Goal: Task Accomplishment & Management: Complete application form

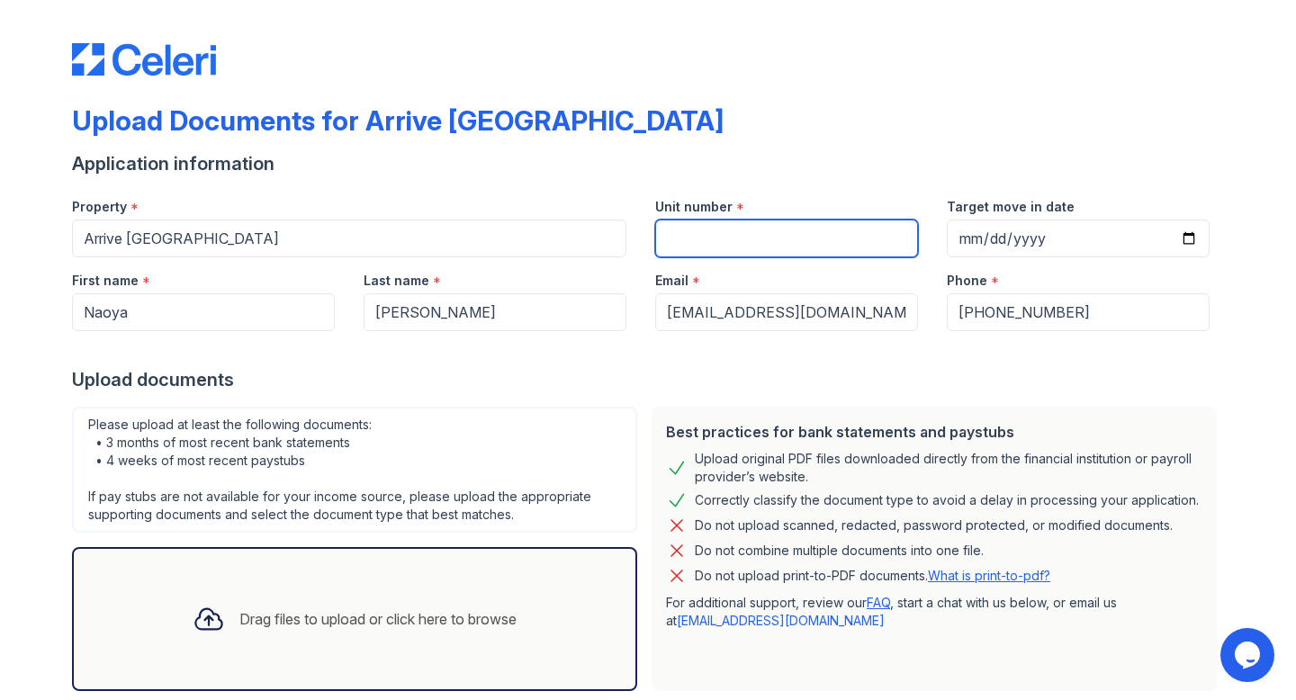
click at [741, 231] on input "Unit number" at bounding box center [786, 239] width 263 height 38
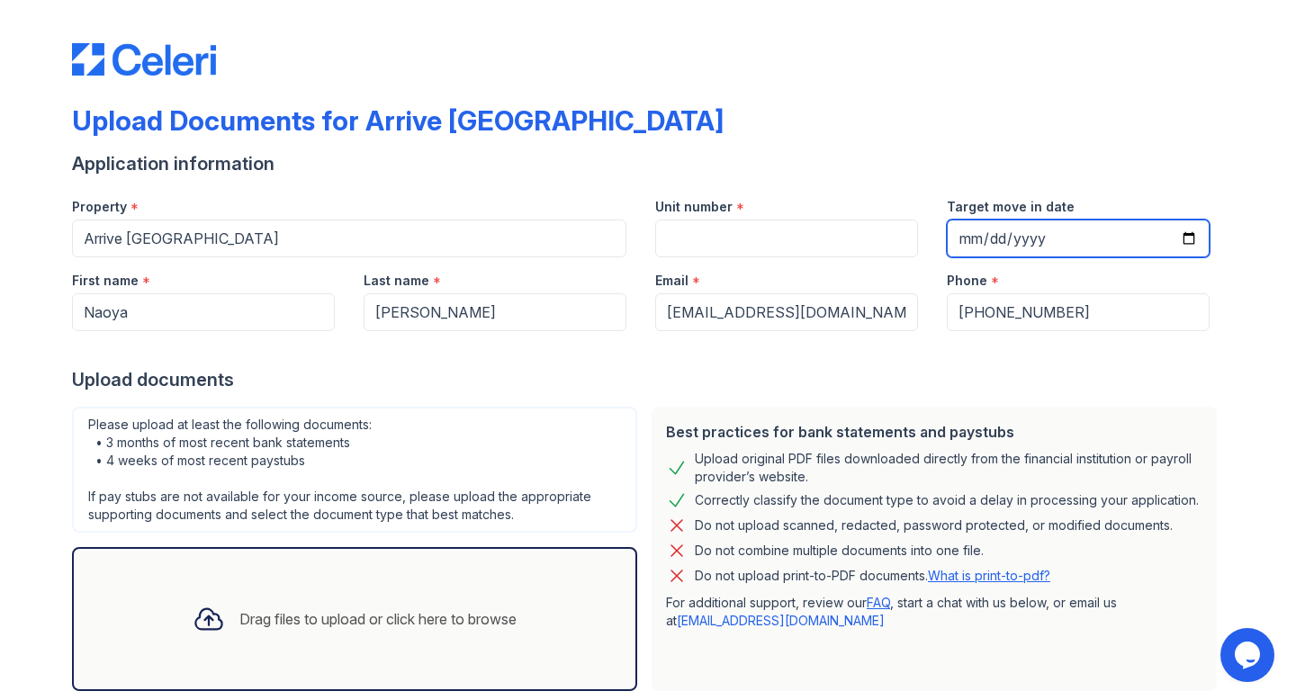
click at [1186, 239] on input "Target move in date" at bounding box center [1077, 239] width 263 height 38
type input "[DATE]"
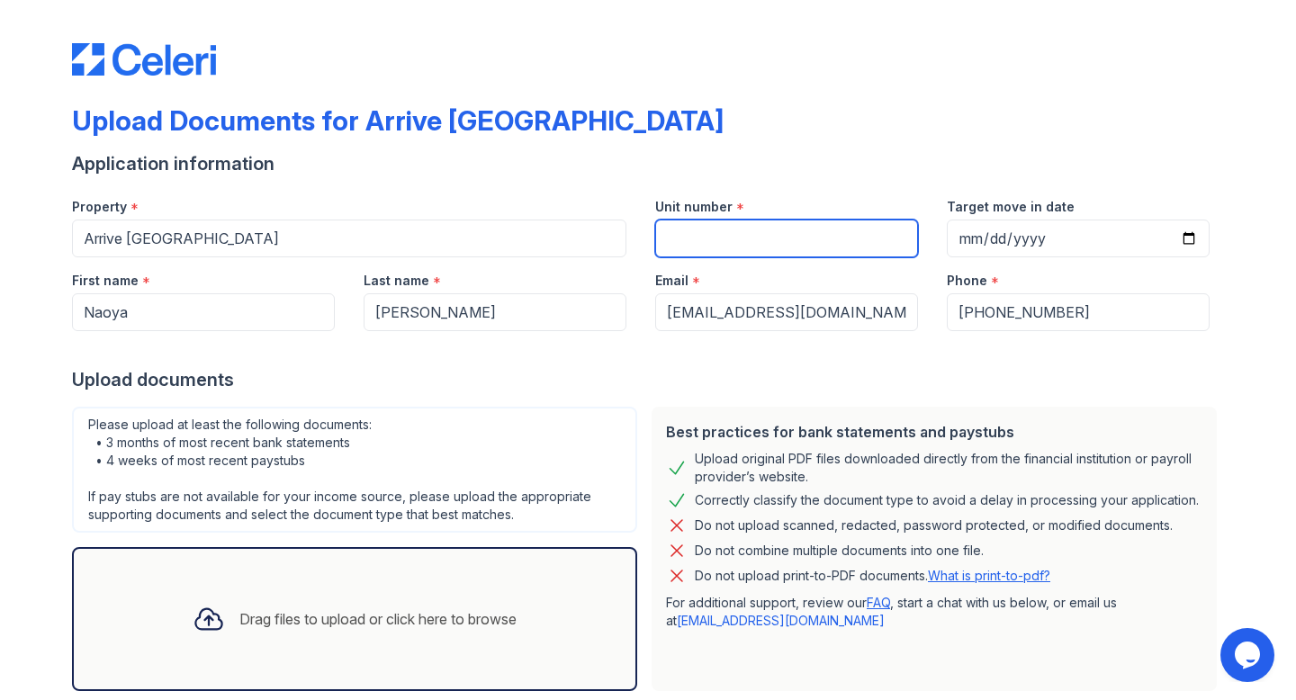
click at [713, 236] on input "Unit number" at bounding box center [786, 239] width 263 height 38
type input "C604"
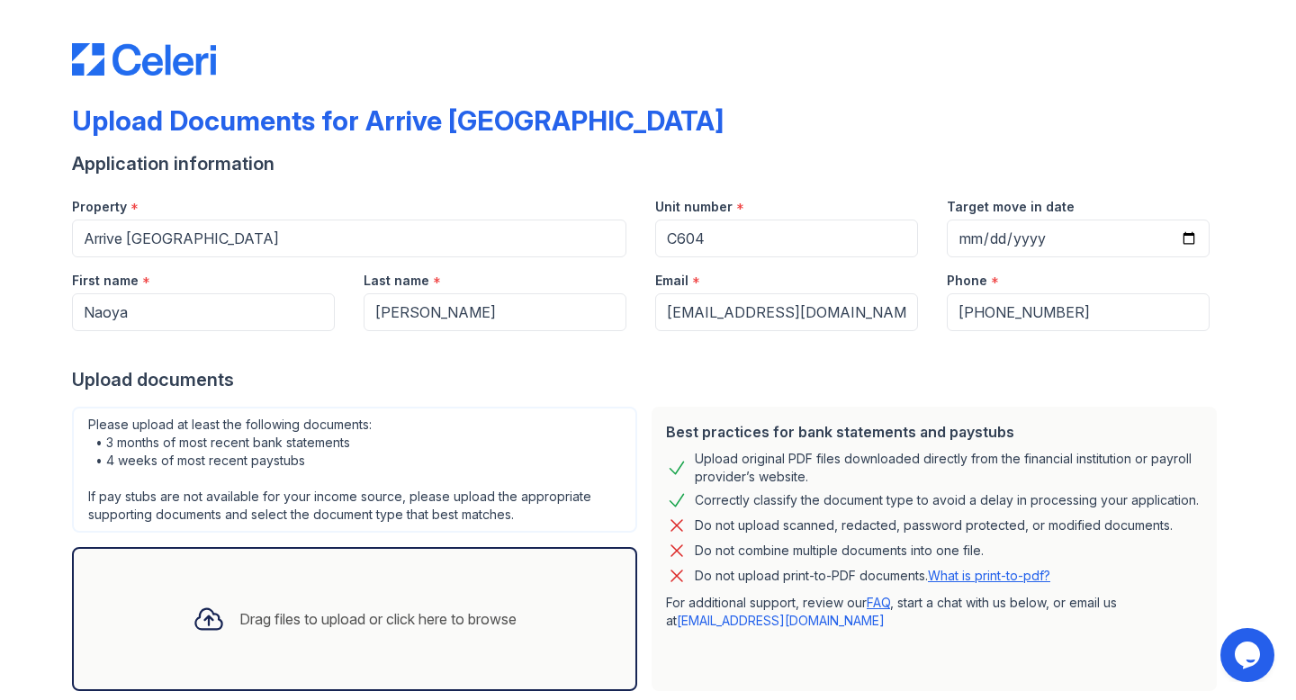
click at [734, 166] on div "Application information" at bounding box center [648, 163] width 1152 height 25
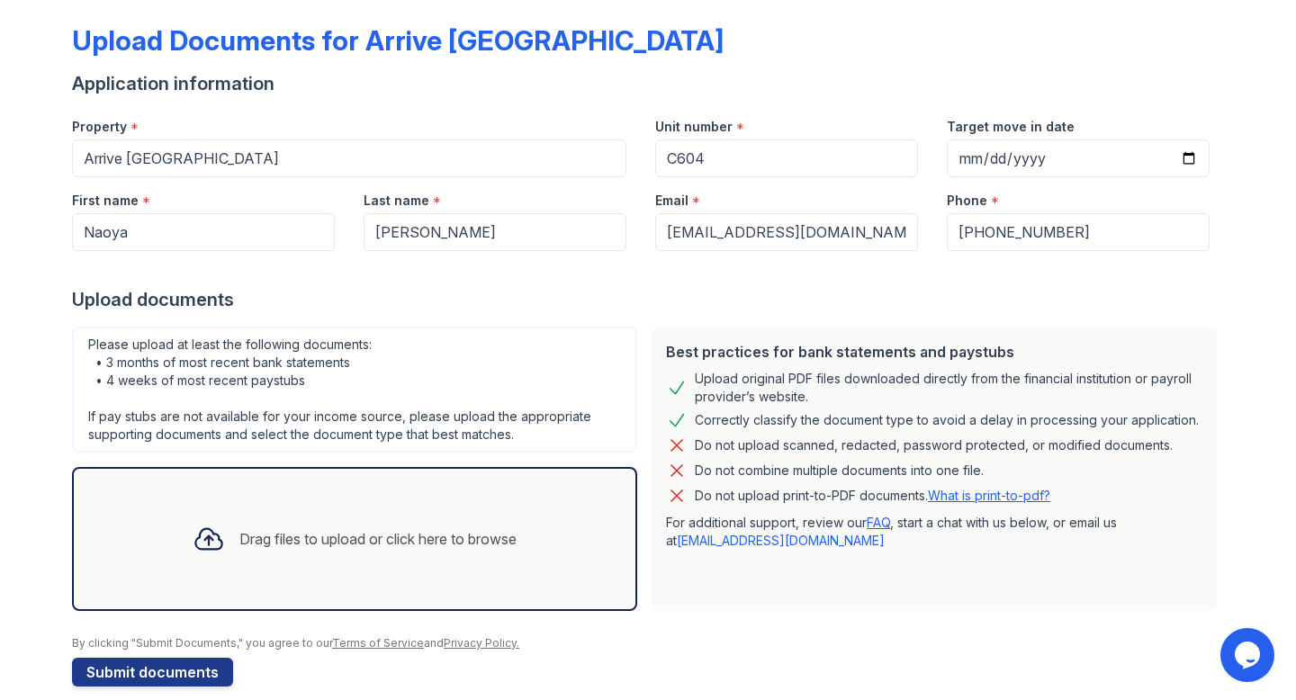
scroll to position [103, 0]
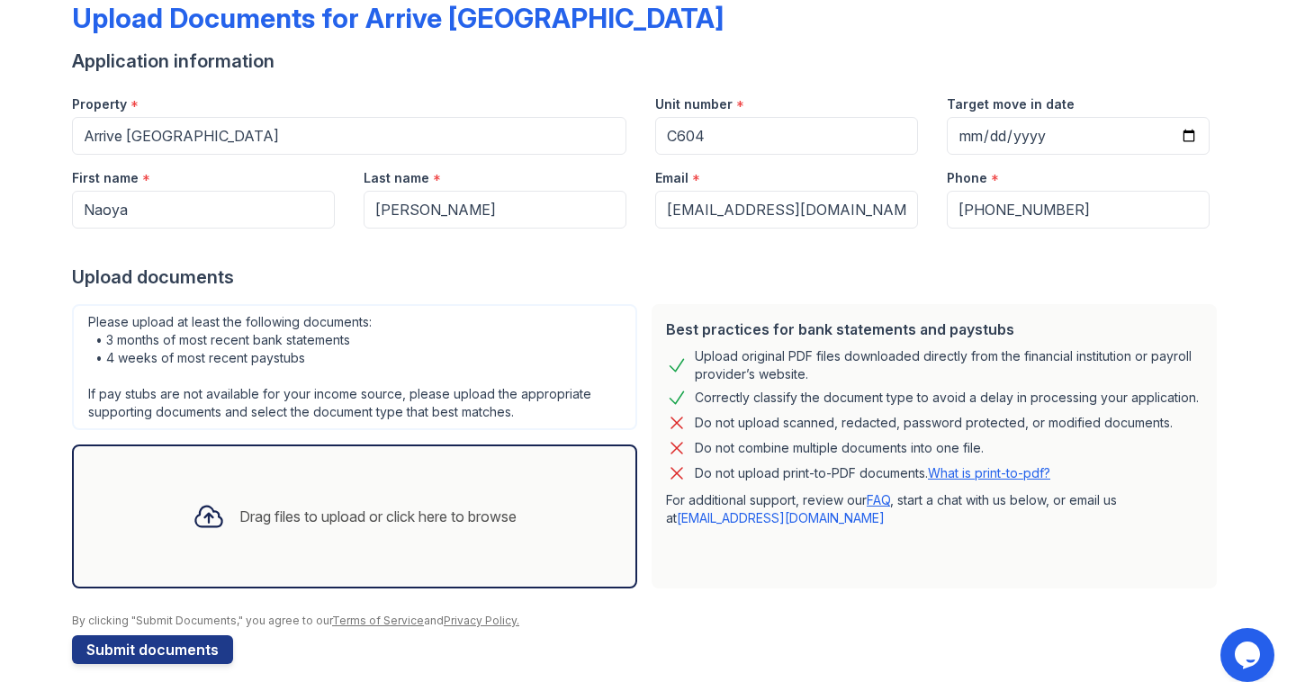
click at [585, 70] on div "Application information" at bounding box center [648, 61] width 1152 height 25
click at [317, 506] on div "Drag files to upload or click here to browse" at bounding box center [377, 517] width 277 height 22
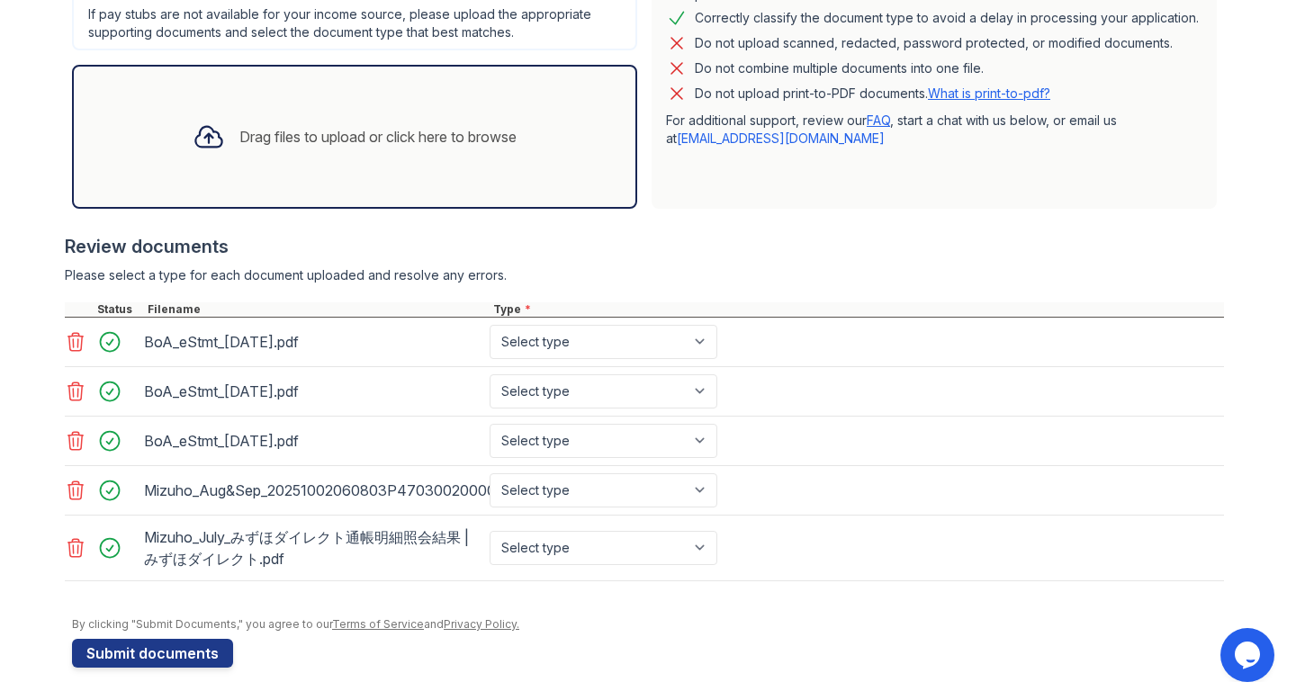
scroll to position [486, 0]
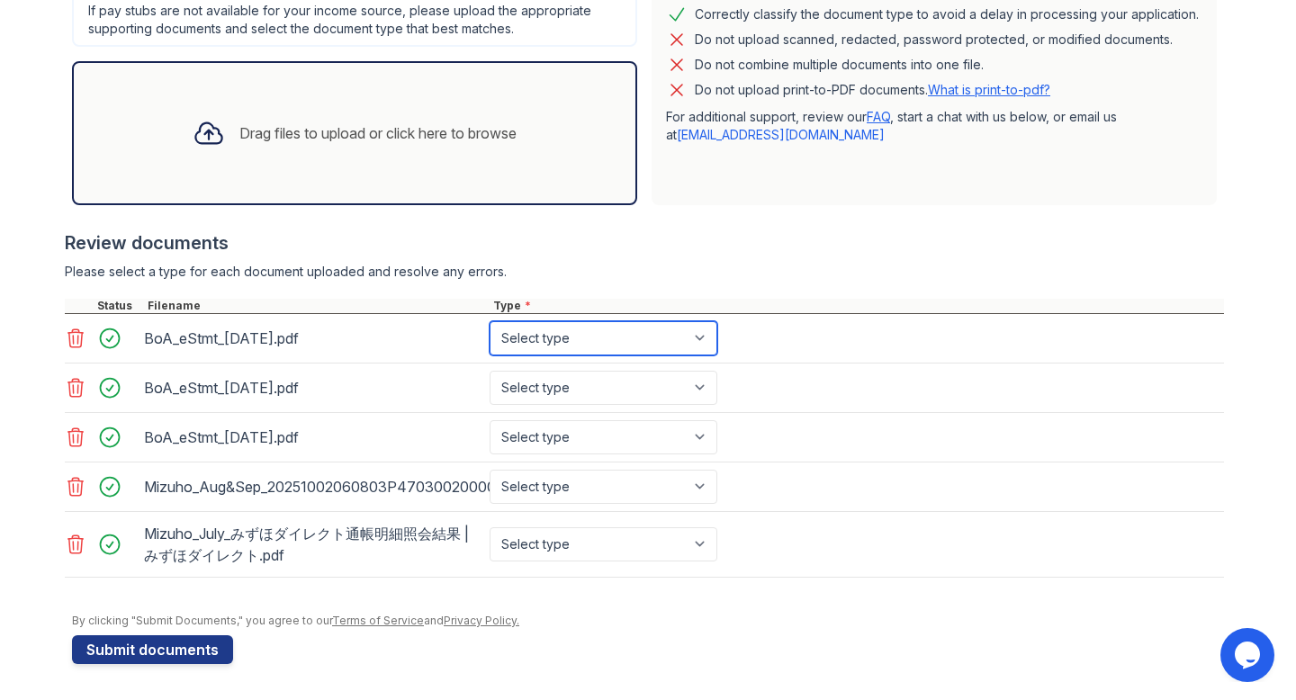
click at [580, 338] on select "Select type Paystub Bank Statement Offer Letter Tax Documents Benefit Award Let…" at bounding box center [603, 338] width 228 height 34
select select "bank_statement"
click at [489, 321] on select "Select type Paystub Bank Statement Offer Letter Tax Documents Benefit Award Let…" at bounding box center [603, 338] width 228 height 34
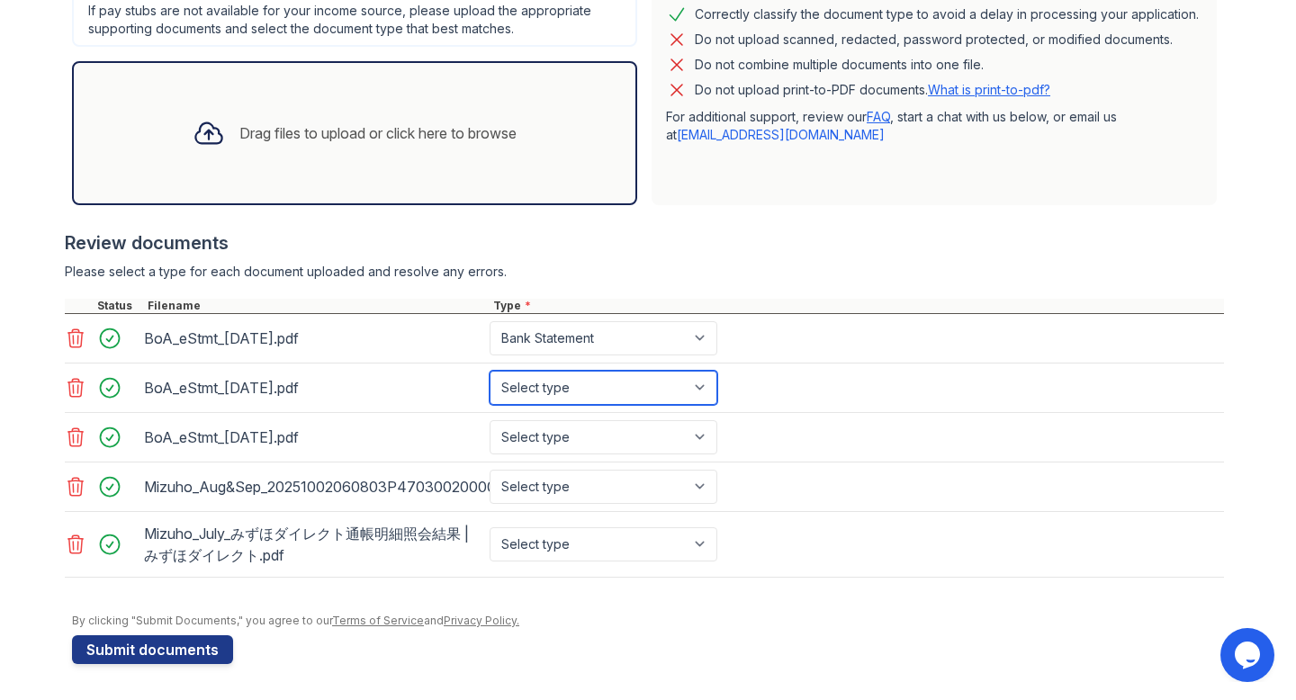
click at [564, 386] on select "Select type Paystub Bank Statement Offer Letter Tax Documents Benefit Award Let…" at bounding box center [603, 388] width 228 height 34
select select "bank_statement"
click at [489, 371] on select "Select type Paystub Bank Statement Offer Letter Tax Documents Benefit Award Let…" at bounding box center [603, 388] width 228 height 34
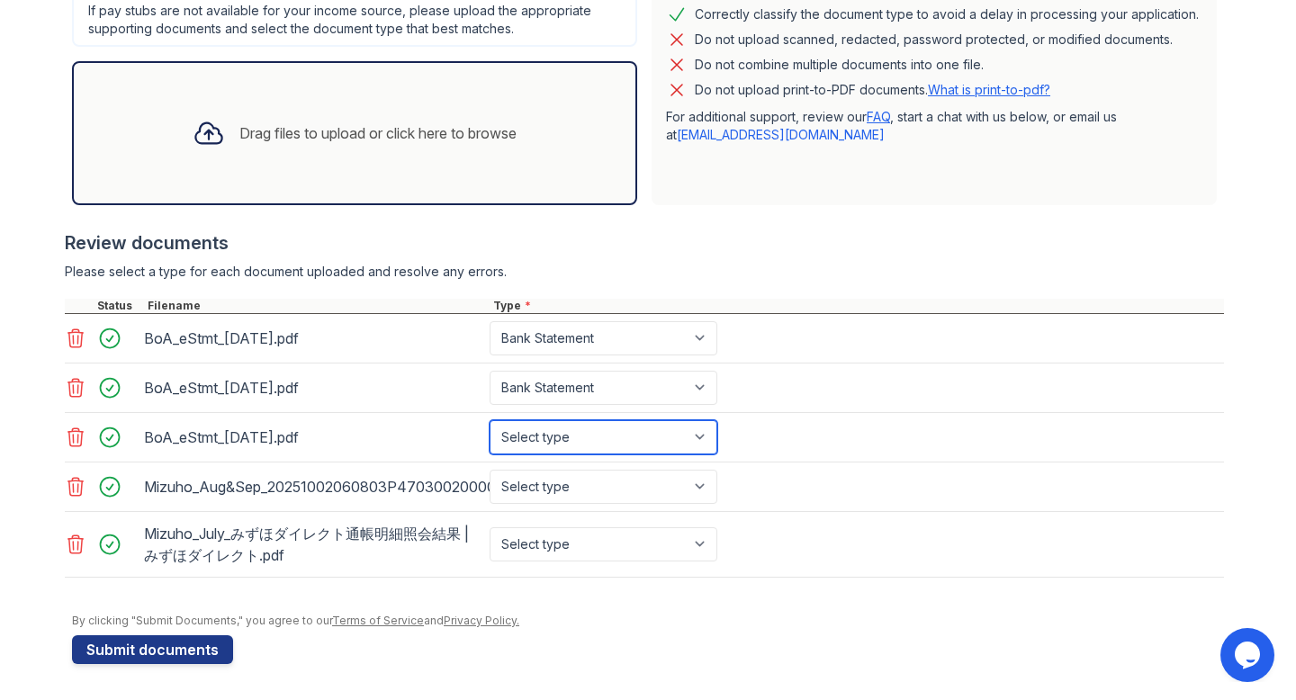
click at [557, 425] on select "Select type Paystub Bank Statement Offer Letter Tax Documents Benefit Award Let…" at bounding box center [603, 437] width 228 height 34
select select "bank_statement"
click at [489, 420] on select "Select type Paystub Bank Statement Offer Letter Tax Documents Benefit Award Let…" at bounding box center [603, 437] width 228 height 34
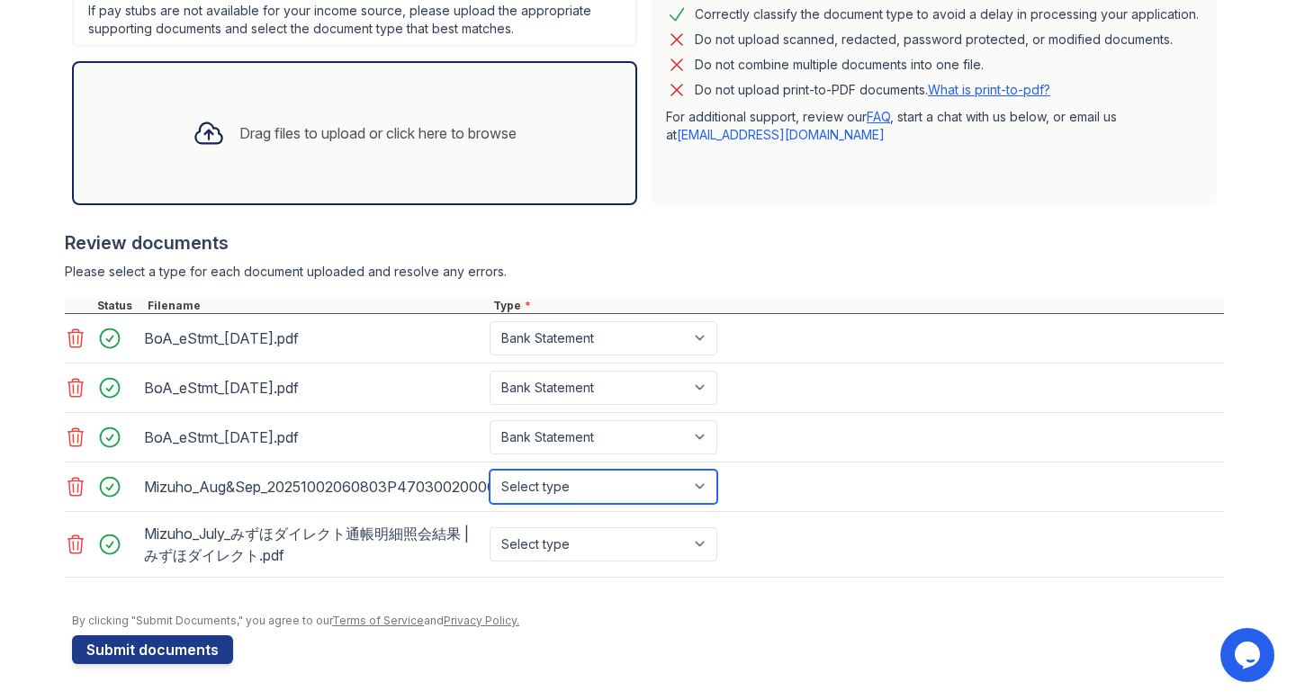
click at [559, 483] on select "Select type Paystub Bank Statement Offer Letter Tax Documents Benefit Award Let…" at bounding box center [603, 487] width 228 height 34
select select "bank_statement"
click at [489, 470] on select "Select type Paystub Bank Statement Offer Letter Tax Documents Benefit Award Let…" at bounding box center [603, 487] width 228 height 34
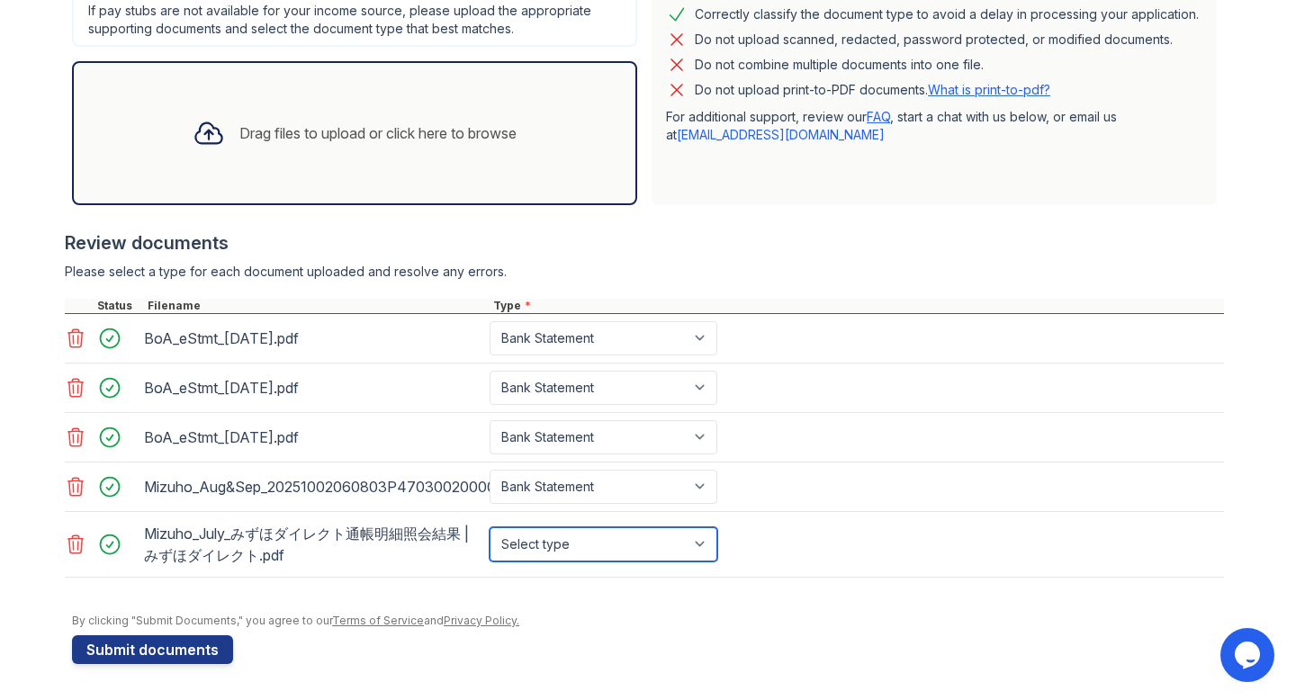
click at [551, 539] on select "Select type Paystub Bank Statement Offer Letter Tax Documents Benefit Award Let…" at bounding box center [603, 544] width 228 height 34
select select "bank_statement"
click at [489, 527] on select "Select type Paystub Bank Statement Offer Letter Tax Documents Benefit Award Let…" at bounding box center [603, 544] width 228 height 34
click at [354, 183] on div "Drag files to upload or click here to browse" at bounding box center [354, 133] width 565 height 144
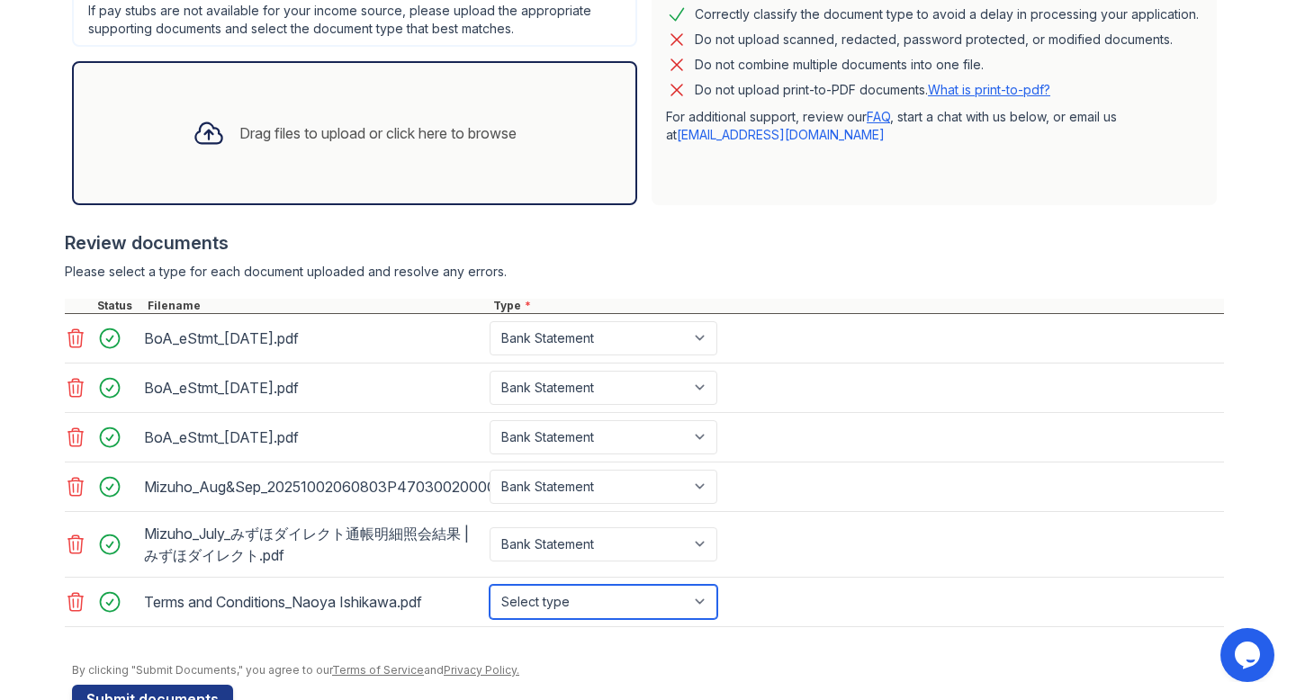
click at [591, 603] on select "Select type Paystub Bank Statement Offer Letter Tax Documents Benefit Award Let…" at bounding box center [603, 602] width 228 height 34
select select "offer_letter"
click at [489, 585] on select "Select type Paystub Bank Statement Offer Letter Tax Documents Benefit Award Let…" at bounding box center [603, 602] width 228 height 34
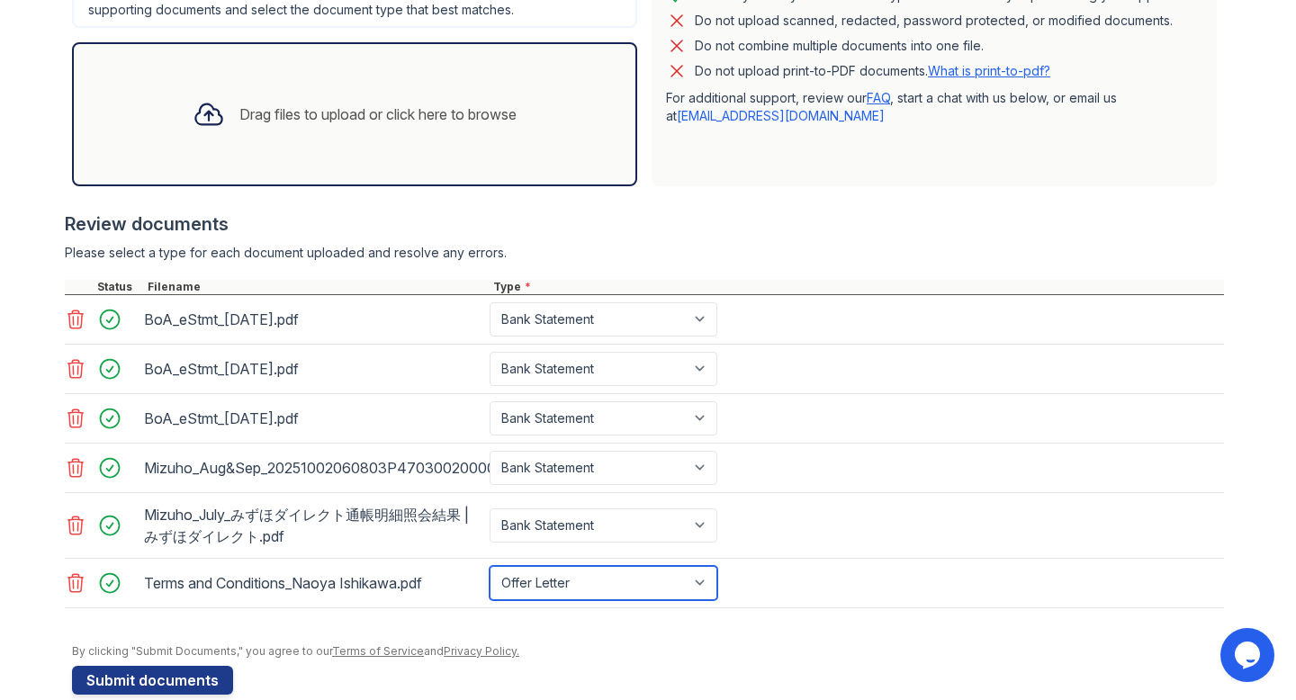
scroll to position [535, 0]
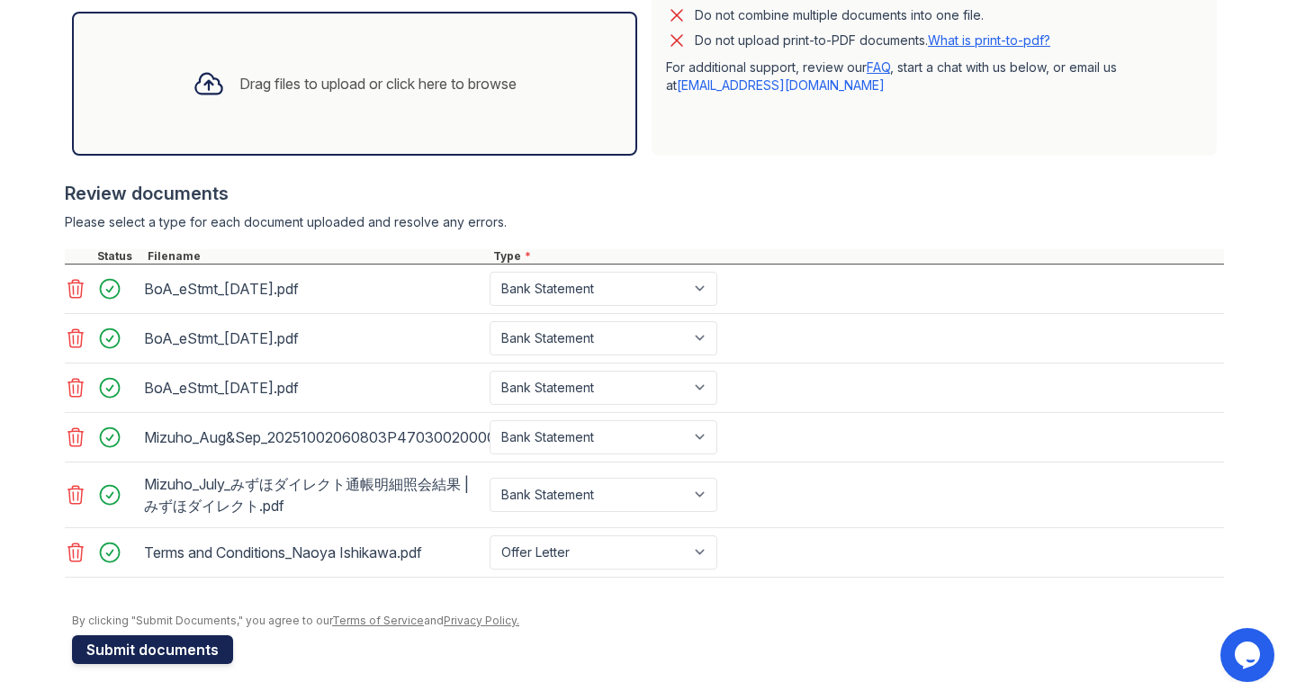
click at [162, 655] on button "Submit documents" at bounding box center [152, 649] width 161 height 29
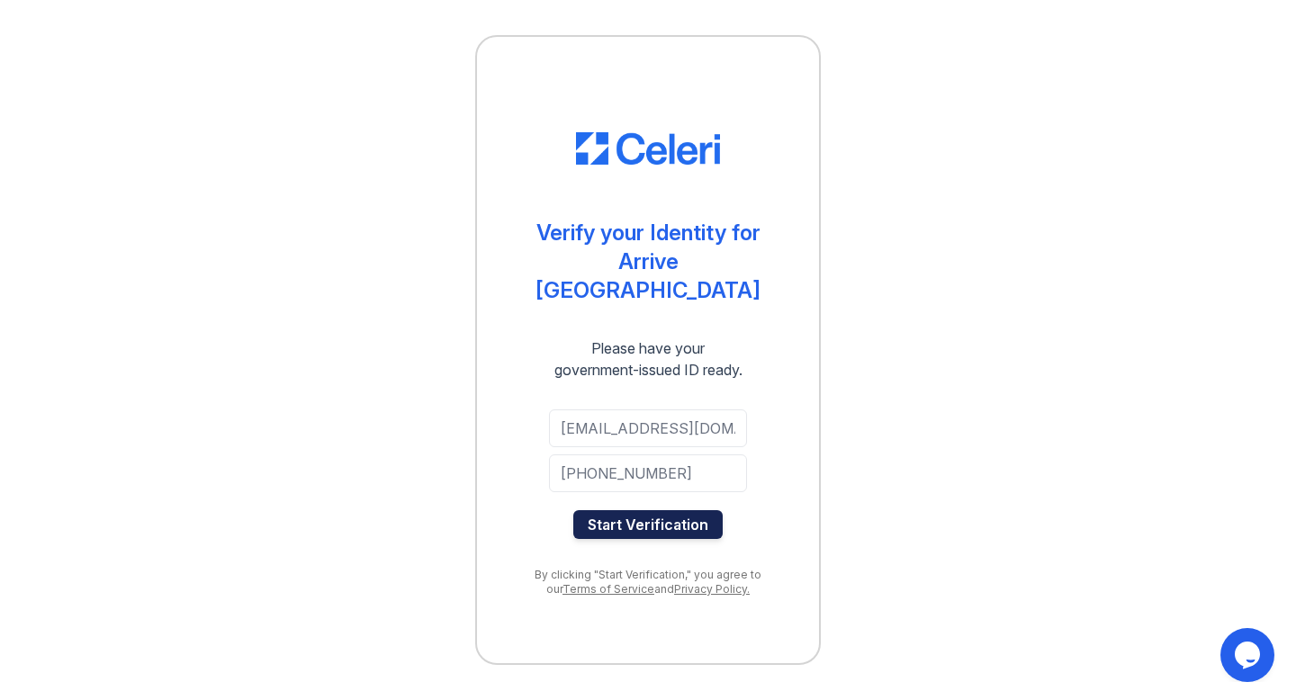
click at [642, 510] on button "Start Verification" at bounding box center [647, 524] width 149 height 29
